Goal: Information Seeking & Learning: Learn about a topic

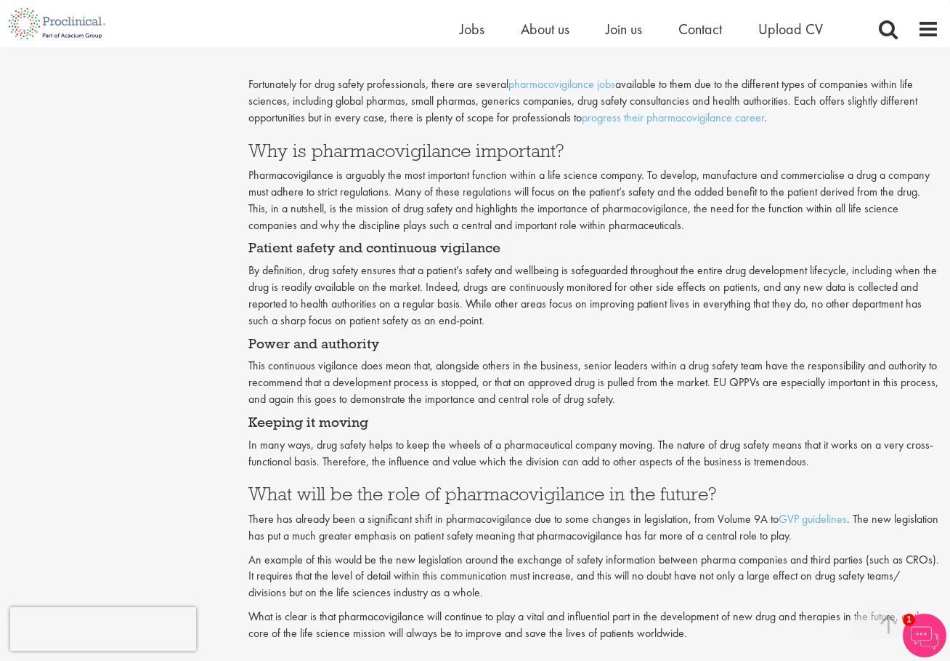
scroll to position [1448, 0]
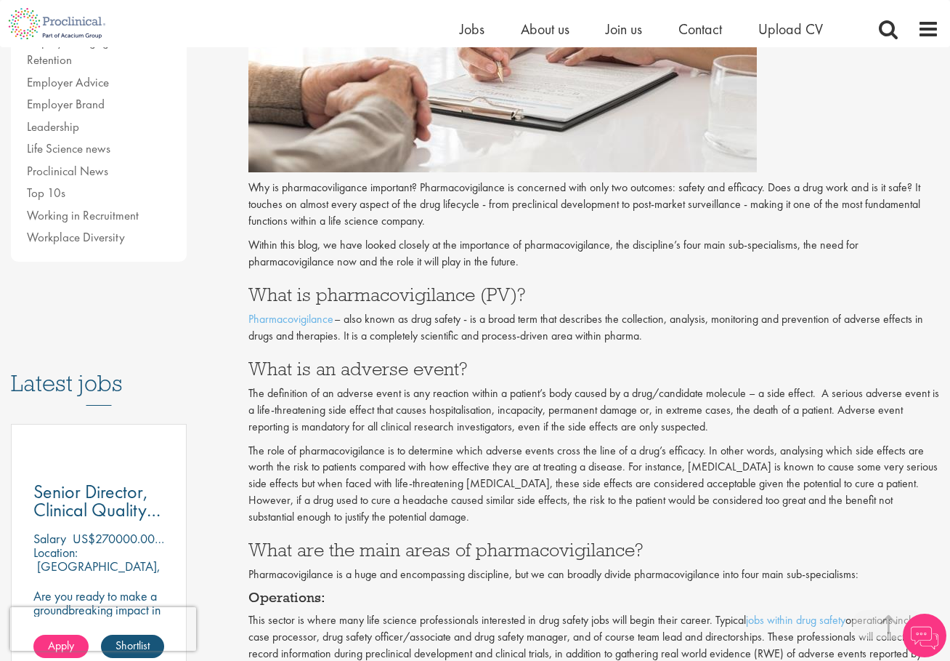
scroll to position [460, 0]
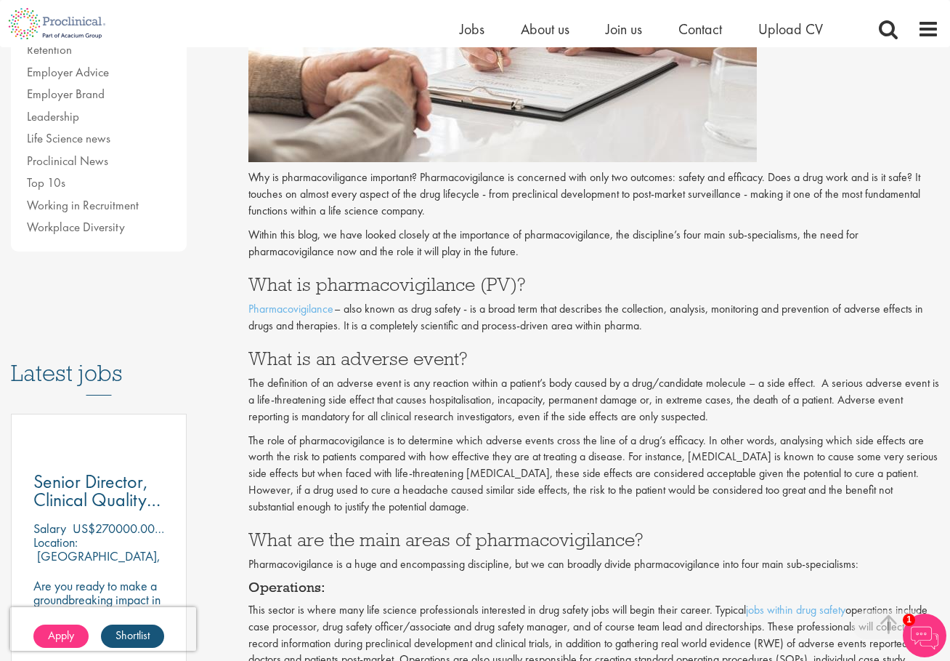
click at [453, 329] on p "Pharmacovigilance – also known as drug safety - is a broad term that describes …" at bounding box center [594, 317] width 691 height 33
